Goal: Download file/media

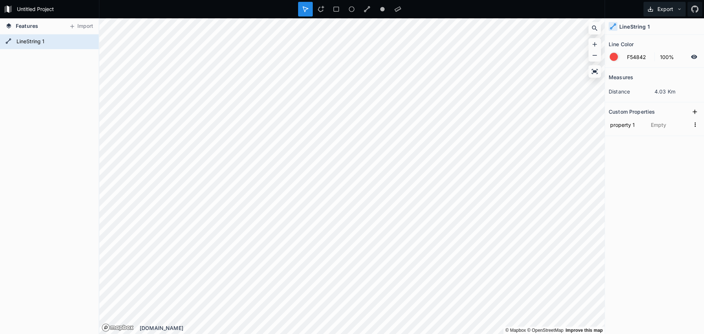
click at [666, 12] on button "Export" at bounding box center [664, 9] width 42 height 15
click at [664, 40] on div "Export as .geojson" at bounding box center [662, 41] width 73 height 15
click at [323, 8] on icon at bounding box center [321, 9] width 6 height 6
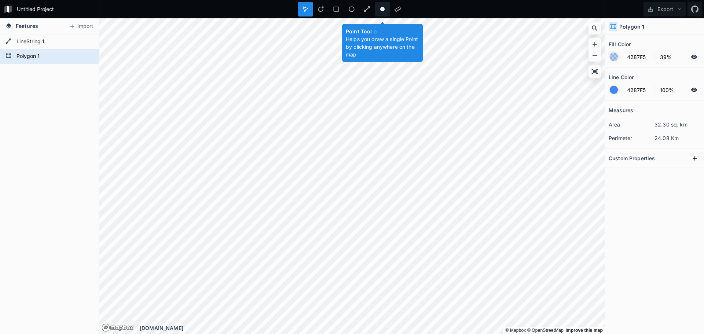
click at [379, 10] on icon at bounding box center [382, 9] width 7 height 7
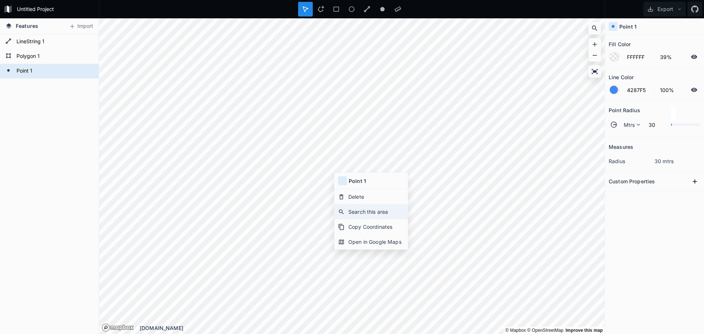
click at [346, 211] on div "Search this area" at bounding box center [370, 211] width 73 height 15
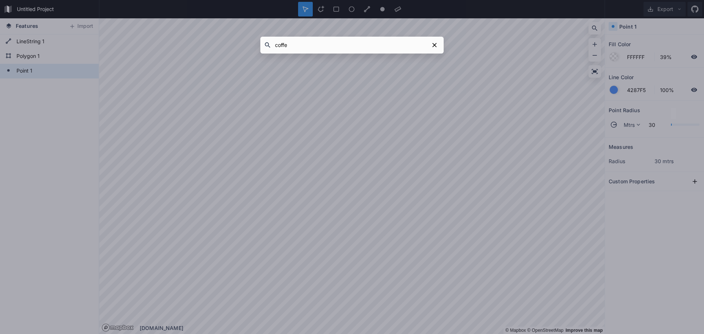
type input "coffee"
click button "submit" at bounding box center [0, 0] width 0 height 0
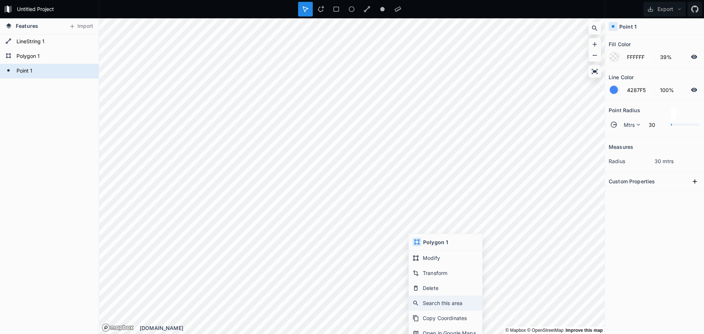
click at [428, 299] on div "Search this area" at bounding box center [445, 302] width 73 height 15
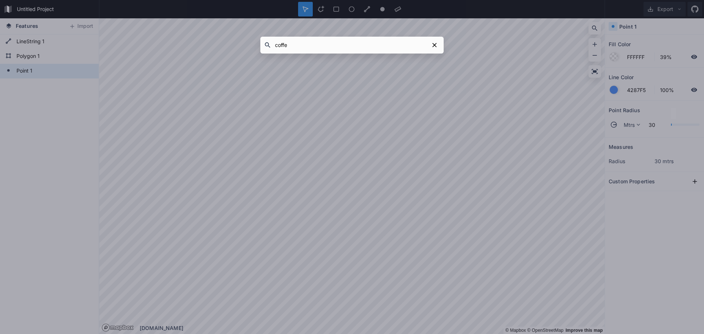
type input "coffee"
click button "submit" at bounding box center [0, 0] width 0 height 0
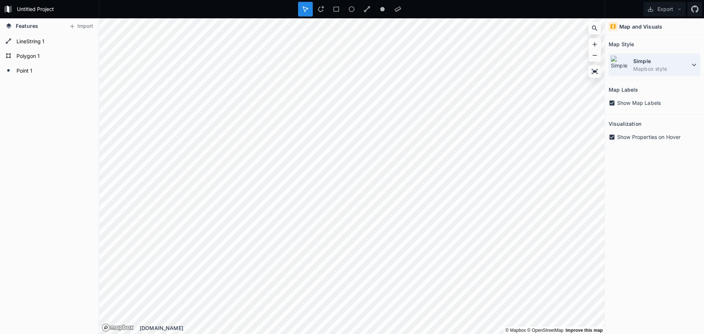
click at [679, 72] on div "Simple Mapbox style" at bounding box center [654, 65] width 92 height 23
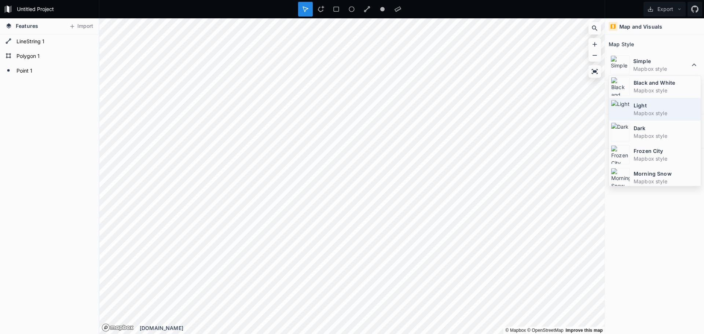
scroll to position [49, 0]
click at [645, 167] on dt "Morning Snow" at bounding box center [665, 171] width 65 height 8
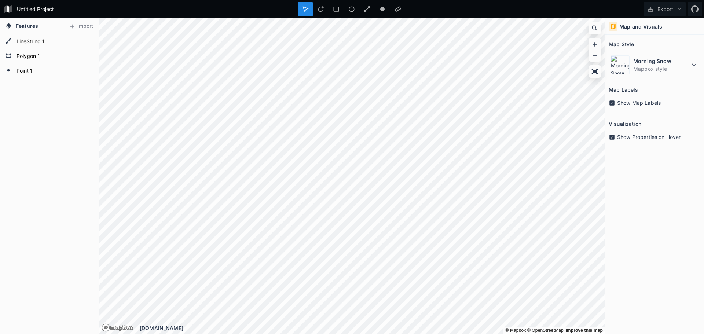
drag, startPoint x: 394, startPoint y: -40, endPoint x: 635, endPoint y: 27, distance: 249.8
click at [635, 27] on h4 "Map and Visuals" at bounding box center [640, 27] width 43 height 8
